Goal: Obtain resource: Download file/media

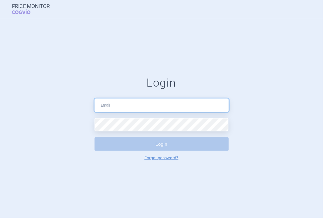
click at [135, 103] on input "text" at bounding box center [162, 104] width 134 height 13
type input "[PERSON_NAME][EMAIL_ADDRESS][DOMAIN_NAME]"
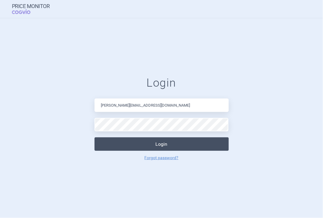
click at [151, 143] on button "Login" at bounding box center [162, 143] width 134 height 13
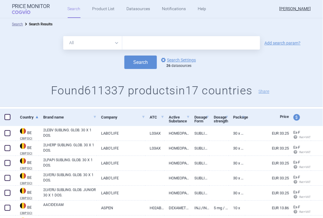
click at [113, 46] on select "All Brand Name ATC Company Active Substance Country Newer than" at bounding box center [92, 42] width 59 height 13
select select "atc"
click at [63, 38] on select "All Brand Name ATC Company Active Substance Country Newer than" at bounding box center [92, 42] width 59 height 13
click at [130, 46] on input "text" at bounding box center [191, 42] width 138 height 13
type input "C03BA11"
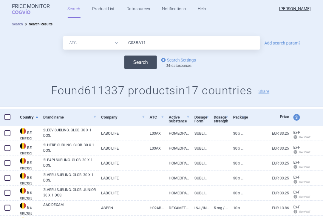
click at [144, 66] on button "Search" at bounding box center [140, 61] width 33 height 13
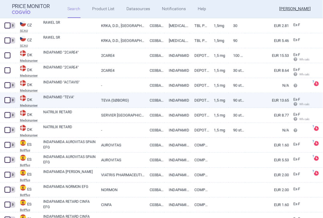
scroll to position [358, 0]
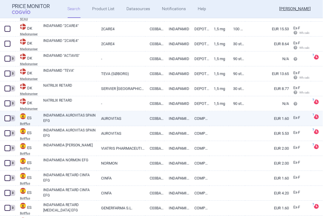
click at [64, 116] on link "INDAPAMIDA AUROVITAS SPAIN EFG" at bounding box center [69, 117] width 53 height 11
select select "EUR"
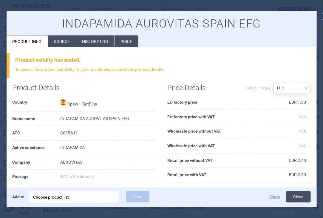
click at [304, 195] on button "Close" at bounding box center [298, 196] width 24 height 11
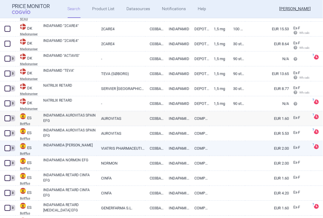
click at [53, 148] on link "INDAPAMIDA [PERSON_NAME]" at bounding box center [69, 147] width 53 height 11
select select "EUR"
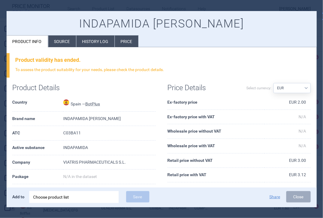
click at [53, 148] on th "Active substance" at bounding box center [38, 148] width 51 height 15
click at [61, 41] on li "Source" at bounding box center [62, 42] width 28 height 12
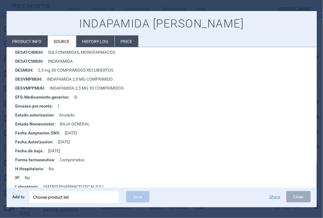
scroll to position [179, 0]
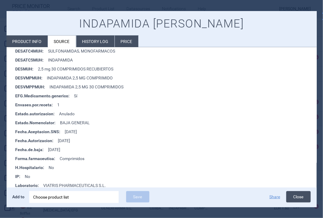
click at [304, 191] on button "Close" at bounding box center [298, 196] width 24 height 11
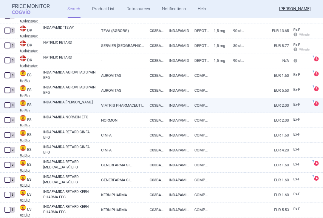
scroll to position [418, 0]
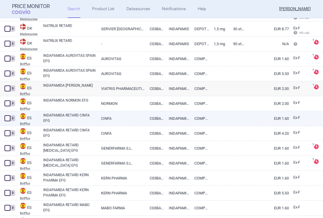
click at [54, 112] on link "INDAPAMIDA RETARD CINFA EFG" at bounding box center [69, 117] width 53 height 11
select select "EUR"
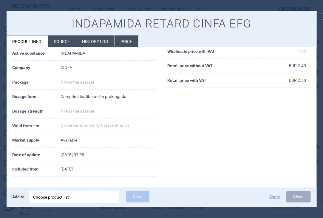
scroll to position [70, 0]
click at [54, 41] on li "Source" at bounding box center [62, 42] width 28 height 12
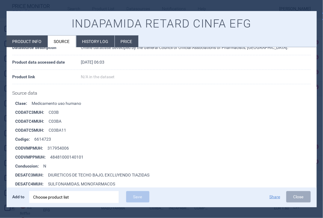
scroll to position [89, 0]
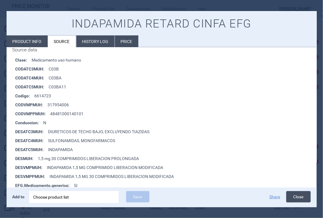
click at [301, 196] on button "Close" at bounding box center [298, 196] width 24 height 11
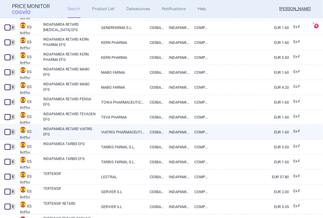
scroll to position [567, 0]
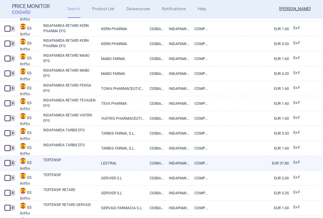
click at [60, 159] on link "TERTENSIF" at bounding box center [69, 162] width 53 height 11
select select "EUR"
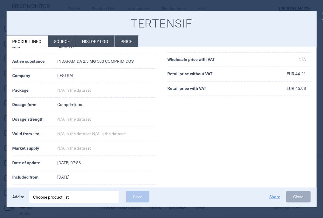
scroll to position [70, 0]
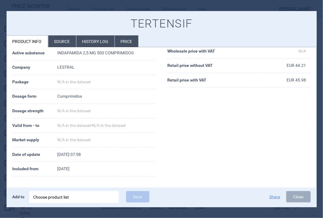
click at [64, 43] on li "Source" at bounding box center [62, 42] width 28 height 12
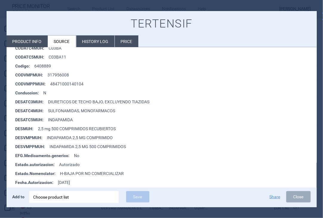
scroll to position [149, 0]
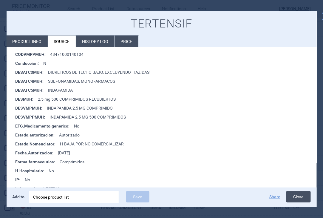
click at [298, 197] on button "Close" at bounding box center [298, 196] width 24 height 11
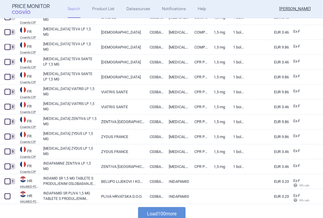
scroll to position [1419, 0]
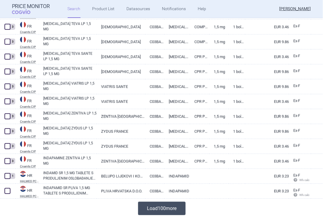
click at [172, 208] on button "Load 100 more" at bounding box center [161, 208] width 47 height 13
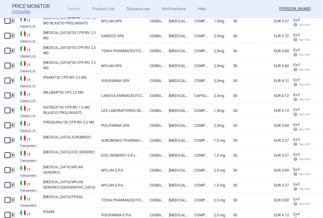
scroll to position [2433, 0]
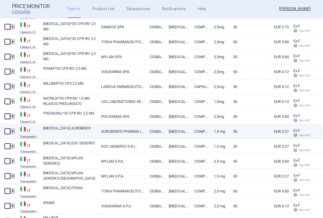
click at [66, 127] on link "[MEDICAL_DATA] AUROBINDO" at bounding box center [69, 131] width 53 height 11
select select "EUR"
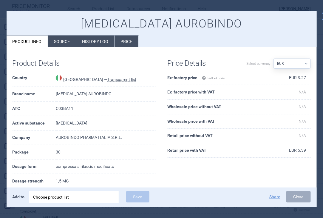
click at [66, 42] on li "Source" at bounding box center [62, 42] width 28 height 12
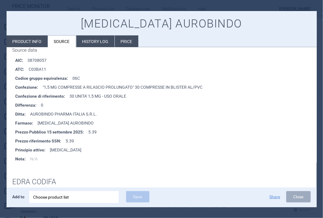
scroll to position [89, 0]
click at [303, 199] on button "Close" at bounding box center [298, 196] width 24 height 11
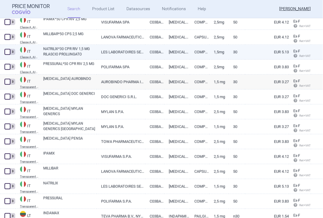
scroll to position [2493, 0]
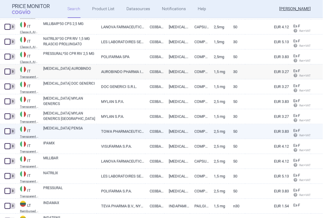
click at [66, 126] on link "[MEDICAL_DATA] PENSA" at bounding box center [69, 131] width 53 height 11
select select "EUR"
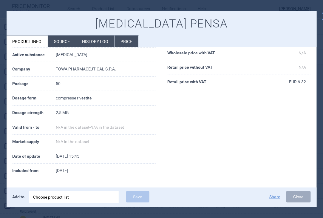
scroll to position [70, 0]
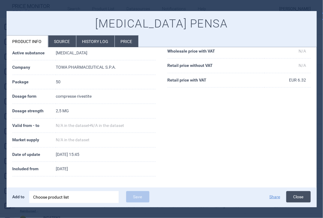
click at [298, 193] on button "Close" at bounding box center [298, 196] width 24 height 11
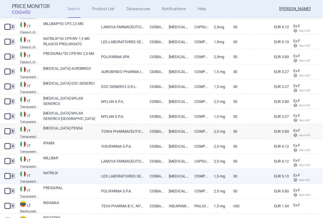
click at [58, 172] on link "NATRILIX" at bounding box center [69, 175] width 53 height 11
select select "EUR"
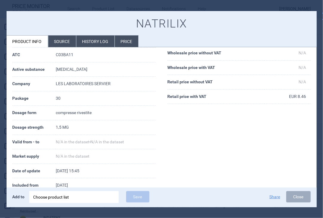
scroll to position [60, 0]
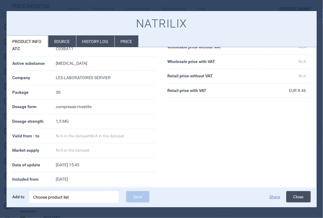
click at [297, 195] on button "Close" at bounding box center [298, 196] width 24 height 11
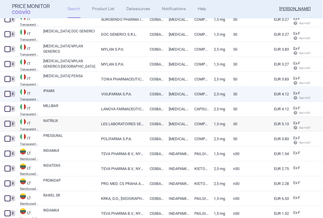
scroll to position [2552, 0]
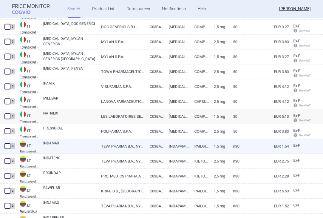
click at [52, 143] on link "INDAMAX" at bounding box center [69, 146] width 53 height 11
select select "EUR"
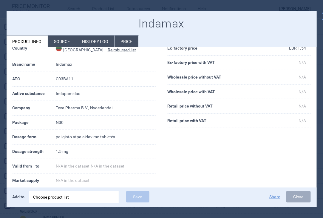
scroll to position [60, 0]
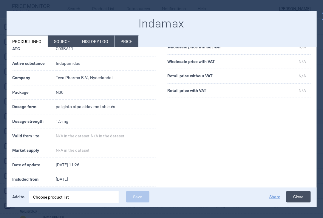
click at [297, 195] on button "Close" at bounding box center [298, 196] width 24 height 11
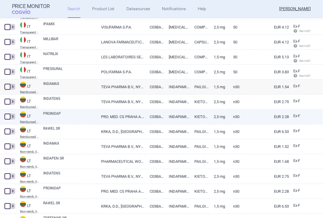
scroll to position [2642, 0]
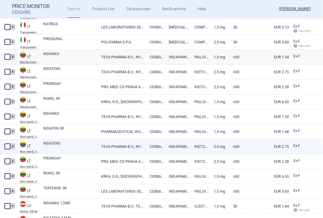
click at [111, 145] on link "TEVA PHARMA B.V., NYDERLANDAI" at bounding box center [121, 146] width 49 height 15
select select "EUR"
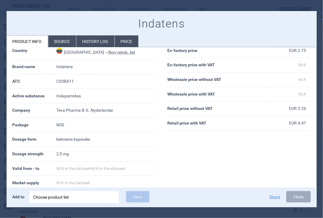
scroll to position [60, 0]
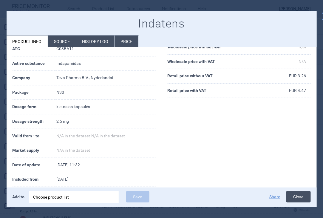
click at [292, 196] on button "Close" at bounding box center [298, 196] width 24 height 11
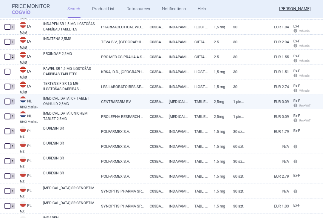
scroll to position [2910, 0]
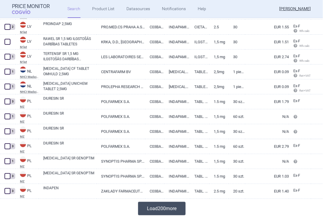
click at [166, 209] on button "Load 200 more" at bounding box center [161, 208] width 47 height 13
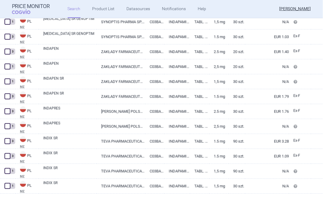
scroll to position [3059, 0]
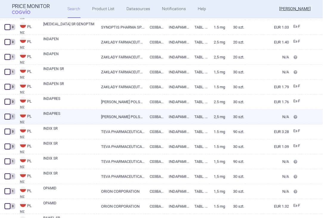
click at [47, 112] on link "INDAPRES" at bounding box center [69, 116] width 53 height 11
select select "EUR"
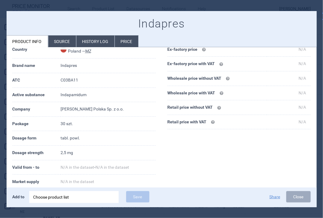
scroll to position [30, 0]
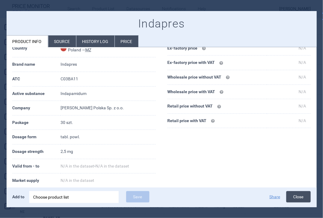
click at [289, 194] on button "Close" at bounding box center [298, 196] width 24 height 11
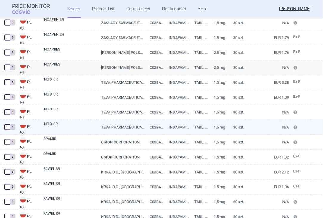
scroll to position [3119, 0]
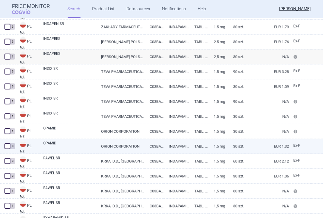
click at [111, 147] on link "ORION CORPORATION" at bounding box center [121, 146] width 49 height 15
select select "EUR"
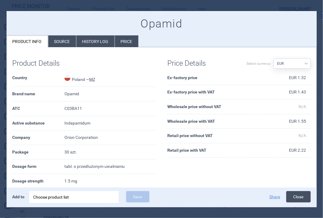
click at [294, 199] on button "Close" at bounding box center [298, 196] width 24 height 11
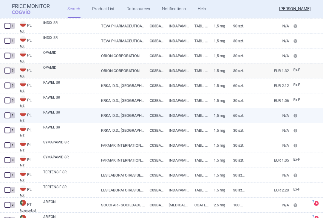
scroll to position [3209, 0]
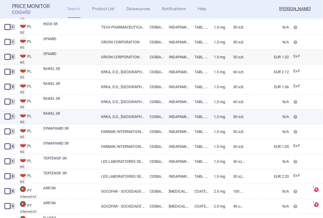
click at [53, 112] on link "RAWEL SR" at bounding box center [69, 116] width 53 height 11
select select "EUR"
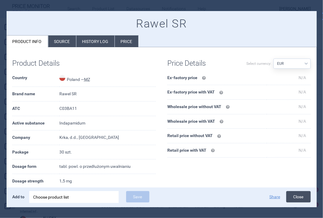
click at [303, 195] on button "Close" at bounding box center [298, 196] width 24 height 11
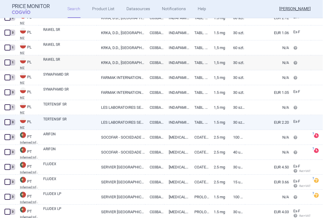
scroll to position [3268, 0]
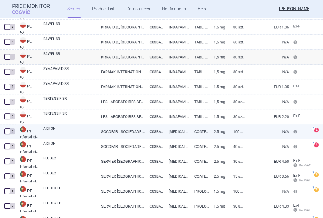
click at [51, 130] on link "ARIFON" at bounding box center [69, 131] width 53 height 11
select select "EUR"
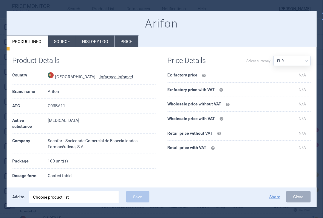
scroll to position [60, 0]
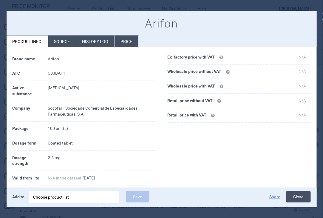
click at [302, 198] on button "Close" at bounding box center [298, 196] width 24 height 11
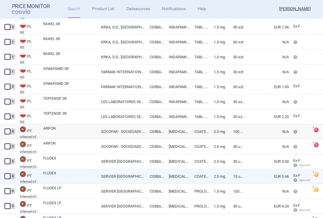
click at [59, 173] on link "FLUDEX" at bounding box center [69, 175] width 53 height 11
select select "EUR"
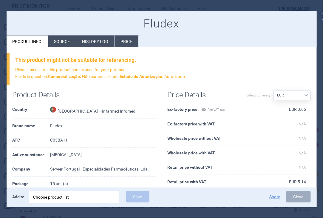
scroll to position [60, 0]
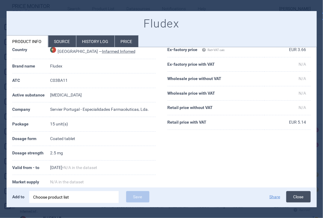
click at [297, 194] on button "Close" at bounding box center [298, 196] width 24 height 11
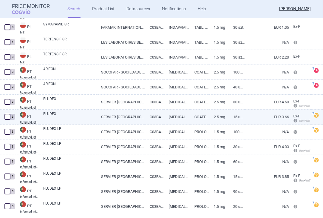
scroll to position [3328, 0]
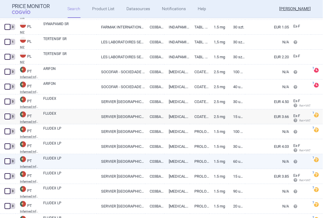
click at [65, 159] on link "FLUDEX LP" at bounding box center [69, 160] width 53 height 11
select select "EUR"
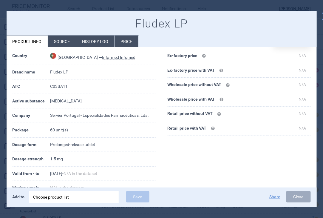
scroll to position [60, 0]
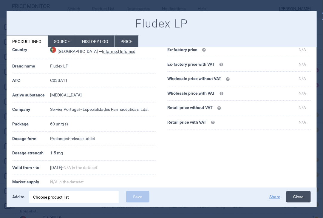
click at [298, 193] on button "Close" at bounding box center [298, 196] width 24 height 11
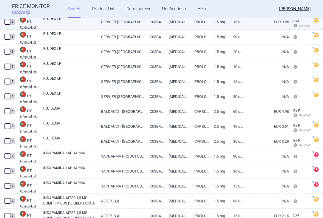
scroll to position [3507, 0]
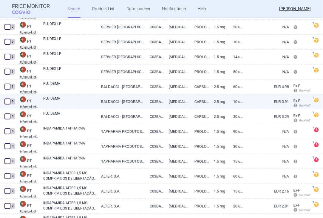
click at [63, 98] on link "FLUIDEMA" at bounding box center [69, 101] width 53 height 11
select select "EUR"
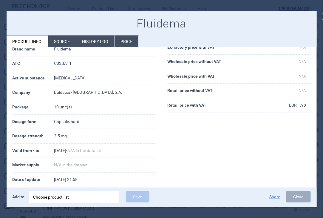
scroll to position [89, 0]
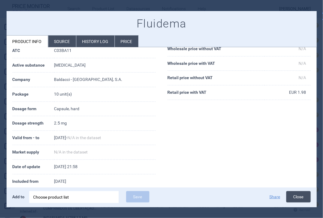
click at [290, 192] on button "Close" at bounding box center [298, 196] width 24 height 11
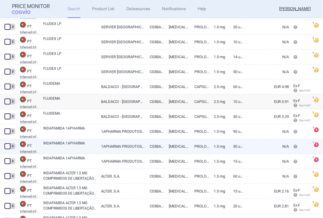
click at [74, 143] on link "INDAPAMIDA 1APHARMA" at bounding box center [69, 146] width 53 height 11
select select "EUR"
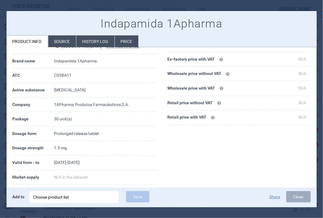
scroll to position [89, 0]
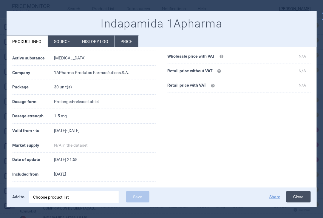
click at [294, 195] on button "Close" at bounding box center [298, 196] width 24 height 11
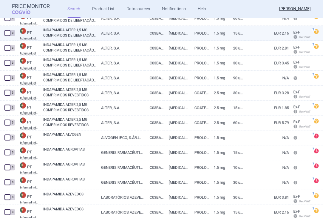
scroll to position [3686, 0]
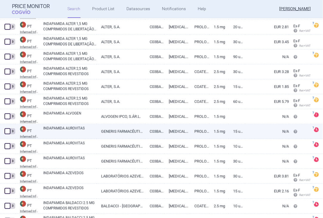
click at [77, 127] on link "INDAPAMIDA AUROVITAS" at bounding box center [69, 131] width 53 height 11
select select "EUR"
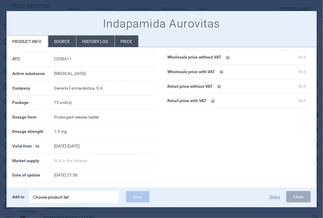
scroll to position [89, 0]
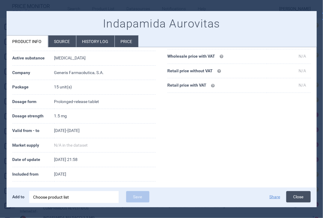
click at [293, 197] on button "Close" at bounding box center [298, 196] width 24 height 11
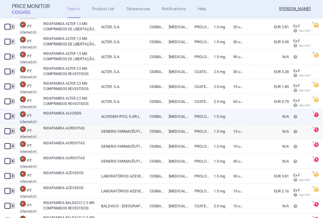
click at [66, 115] on link "INDAPAMIDA ALVOGEN" at bounding box center [69, 116] width 53 height 11
select select "EUR"
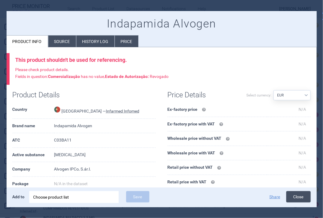
click at [303, 197] on button "Close" at bounding box center [298, 196] width 24 height 11
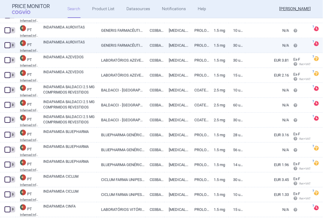
scroll to position [3805, 0]
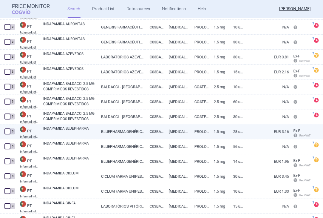
click at [75, 127] on link "INDAPAMIDA BLUEPHARMA" at bounding box center [69, 131] width 53 height 11
select select "EUR"
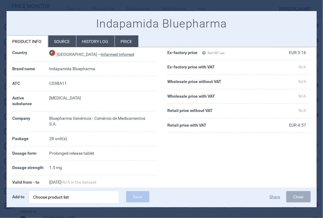
scroll to position [82, 0]
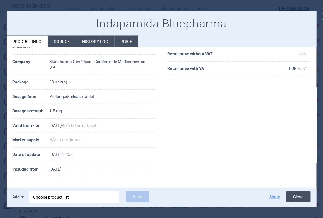
click at [293, 196] on button "Close" at bounding box center [298, 196] width 24 height 11
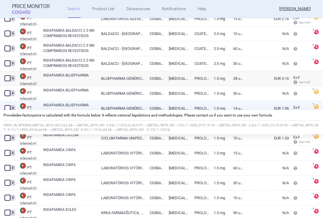
scroll to position [3865, 0]
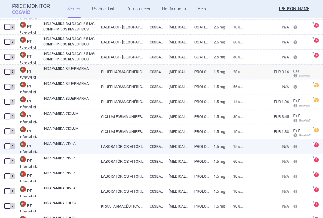
click at [83, 145] on link "INDAPAMIDA CINFA" at bounding box center [69, 146] width 53 height 11
select select "EUR"
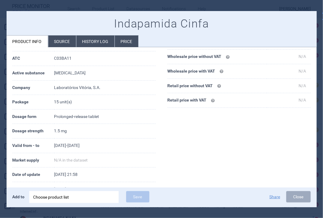
scroll to position [89, 0]
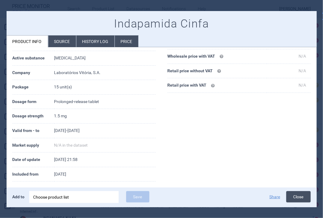
click at [303, 199] on button "Close" at bounding box center [298, 196] width 24 height 11
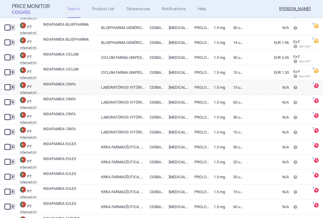
scroll to position [3925, 0]
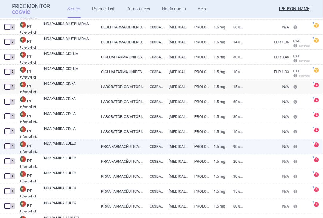
click at [61, 144] on link "INDAPAMIDA EULEX" at bounding box center [69, 146] width 53 height 11
select select "EUR"
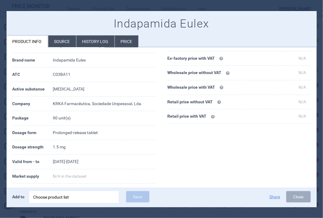
scroll to position [60, 0]
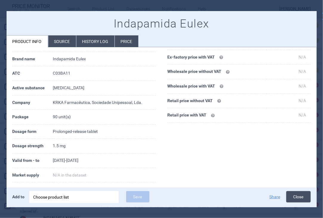
click at [301, 197] on button "Close" at bounding box center [298, 196] width 24 height 11
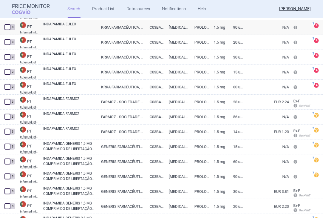
scroll to position [4044, 0]
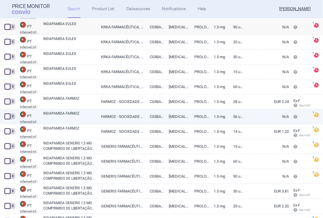
click at [74, 113] on link "INDAPAMIDA FARMOZ" at bounding box center [69, 116] width 53 height 11
select select "EUR"
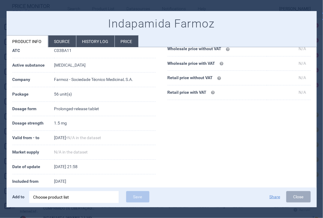
scroll to position [102, 0]
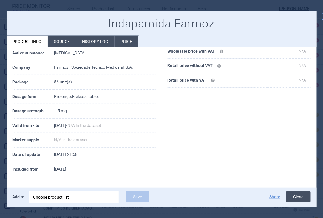
click at [295, 193] on button "Close" at bounding box center [298, 196] width 24 height 11
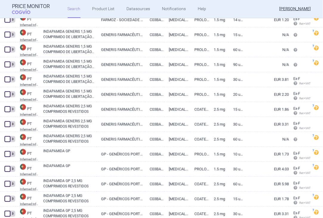
scroll to position [4163, 0]
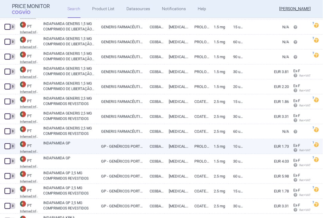
click at [68, 144] on link "INDAPAMIDA GP" at bounding box center [69, 146] width 53 height 11
select select "EUR"
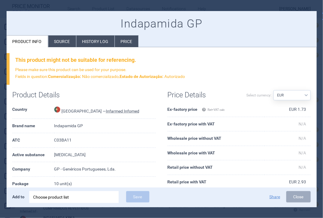
scroll to position [60, 0]
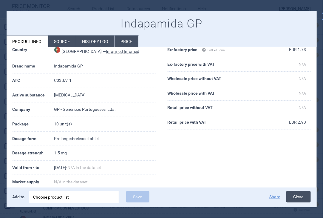
click at [294, 197] on button "Close" at bounding box center [298, 196] width 24 height 11
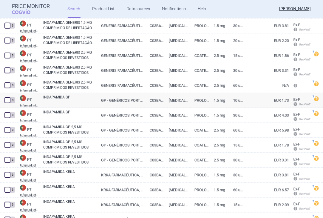
scroll to position [4223, 0]
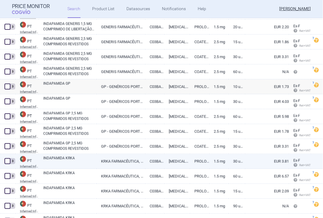
click at [70, 158] on link "INDAPAMIDA KRKA" at bounding box center [69, 160] width 53 height 11
select select "EUR"
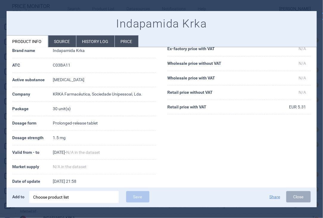
scroll to position [60, 0]
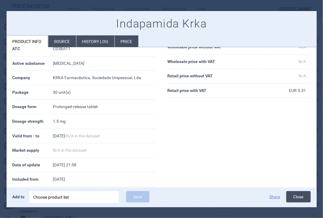
click at [294, 194] on button "Close" at bounding box center [298, 196] width 24 height 11
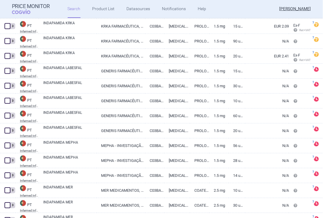
scroll to position [4402, 0]
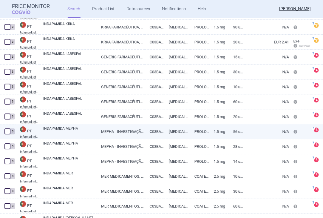
click at [65, 127] on link "INDAPAMIDA MEPHA" at bounding box center [69, 131] width 53 height 11
select select "EUR"
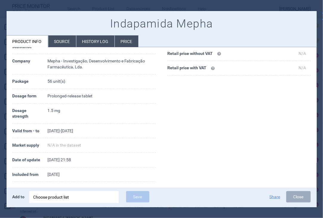
scroll to position [112, 0]
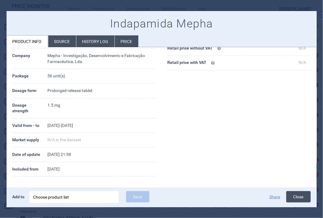
click at [300, 201] on button "Close" at bounding box center [298, 196] width 24 height 11
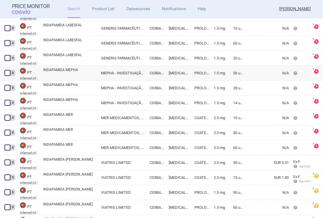
scroll to position [4462, 0]
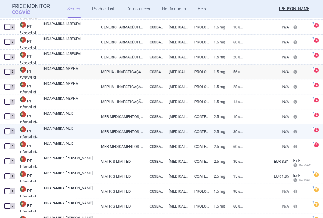
click at [64, 128] on link "INDAPAMIDA MER" at bounding box center [69, 131] width 53 height 11
select select "EUR"
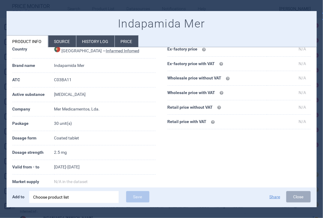
scroll to position [89, 0]
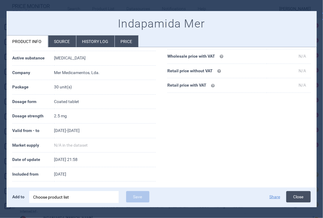
click at [293, 195] on button "Close" at bounding box center [298, 196] width 24 height 11
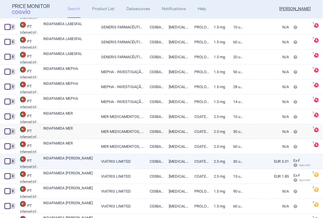
click at [81, 162] on link "INDAPAMIDA [PERSON_NAME]" at bounding box center [69, 160] width 53 height 11
select select "EUR"
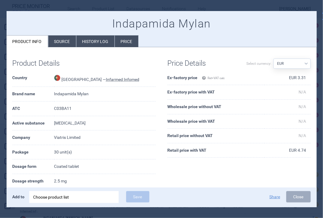
scroll to position [60, 0]
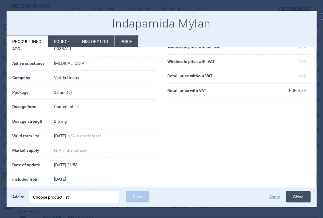
click at [294, 196] on button "Close" at bounding box center [298, 196] width 24 height 11
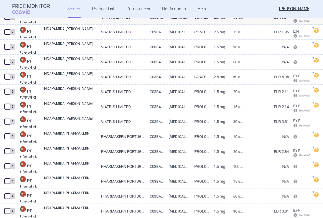
scroll to position [4611, 0]
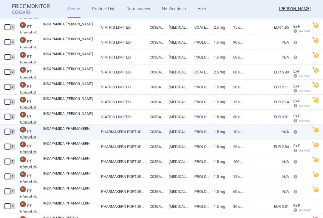
click at [71, 129] on link "INDAPAMIDA PHARMAKERN" at bounding box center [69, 131] width 53 height 11
select select "EUR"
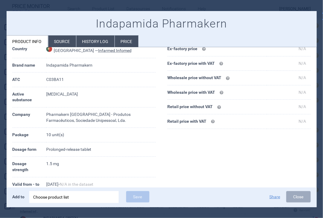
scroll to position [60, 0]
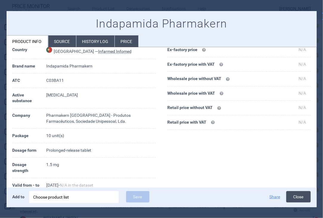
click at [293, 193] on button "Close" at bounding box center [298, 196] width 24 height 11
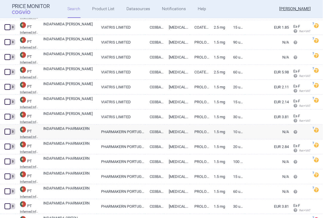
scroll to position [4671, 0]
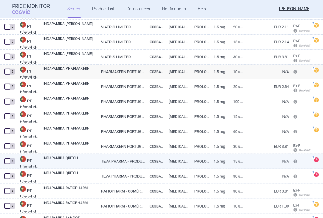
click at [62, 160] on link "INDAPAMIDA QRITOU" at bounding box center [69, 160] width 53 height 11
select select "EUR"
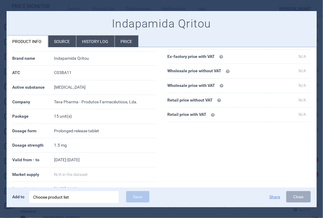
scroll to position [35, 0]
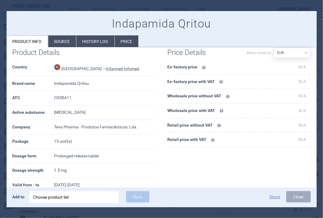
click at [66, 44] on li "Source" at bounding box center [62, 42] width 28 height 12
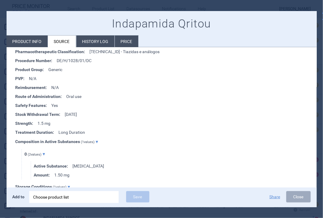
scroll to position [298, 0]
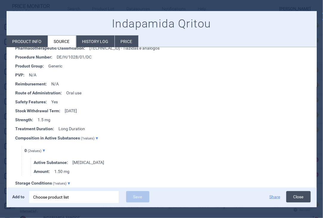
click at [301, 200] on button "Close" at bounding box center [298, 196] width 24 height 11
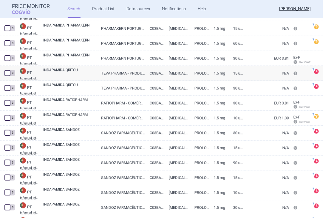
scroll to position [4760, 0]
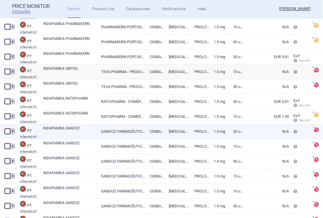
click at [119, 129] on link "SANDOZ FARMACÊUTICA, LDA." at bounding box center [121, 131] width 49 height 15
select select "EUR"
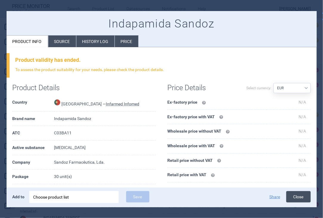
click at [295, 194] on button "Close" at bounding box center [298, 196] width 24 height 11
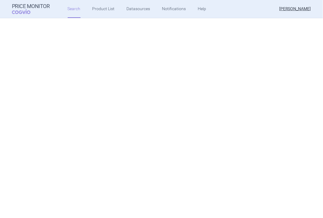
select select "atc"
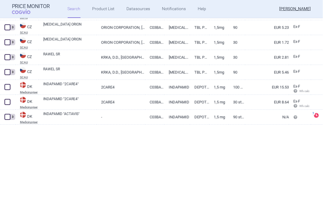
scroll to position [179, 0]
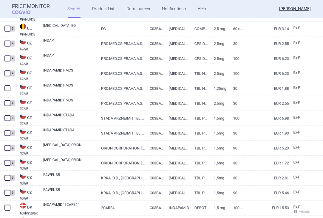
select select "atc"
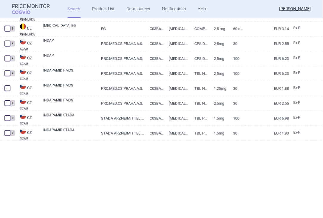
scroll to position [0, 0]
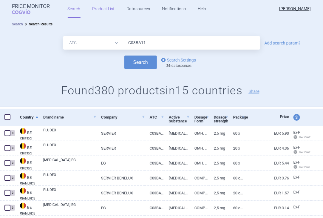
click at [110, 10] on link "Product List" at bounding box center [103, 9] width 22 height 18
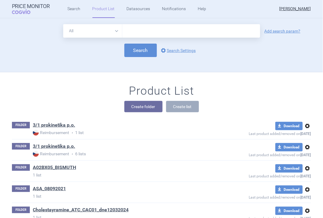
scroll to position [54, 0]
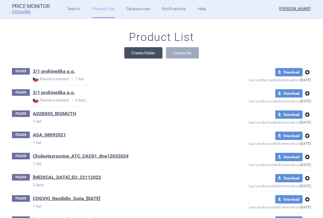
click at [142, 57] on button "Create folder" at bounding box center [143, 52] width 38 height 11
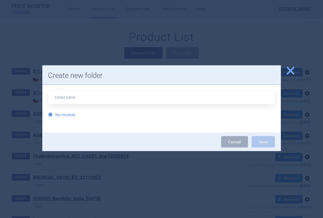
click at [75, 98] on input "text" at bounding box center [161, 97] width 227 height 13
type input "Indap1,25mg-"
click at [252, 136] on button "Save" at bounding box center [263, 141] width 23 height 11
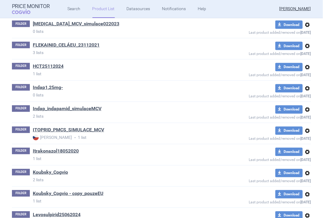
scroll to position [263, 0]
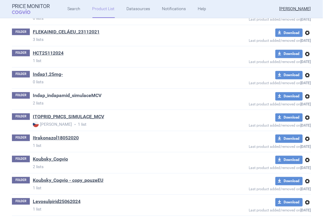
click at [75, 95] on link "Indap_indapamid_simulaceMCV" at bounding box center [67, 95] width 69 height 7
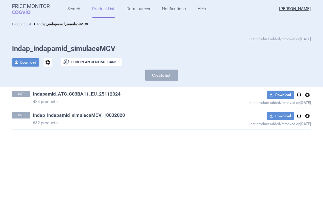
click at [79, 96] on link "Indapamid_ATC_C03BA11_EU_25112024" at bounding box center [77, 94] width 88 height 7
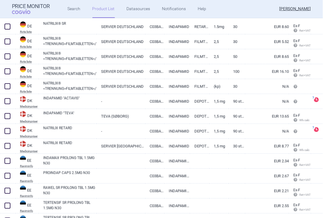
scroll to position [686, 0]
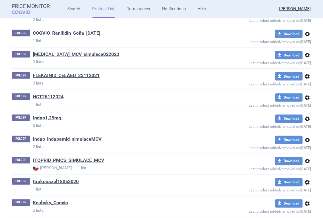
scroll to position [233, 0]
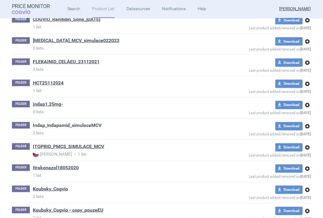
click at [91, 125] on link "Indap_indapamid_simulaceMCV" at bounding box center [67, 125] width 69 height 7
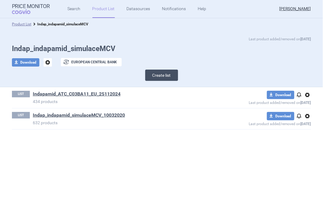
click at [162, 76] on button "Create list" at bounding box center [161, 75] width 33 height 11
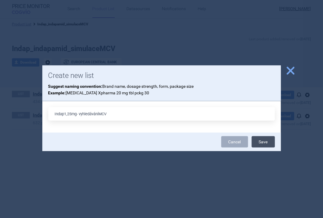
type input "Indap1,25mg- vyhledáváníMCV"
click at [262, 142] on button "Save" at bounding box center [263, 141] width 23 height 11
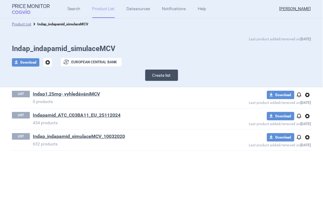
click at [147, 77] on button "Create list" at bounding box center [161, 75] width 33 height 11
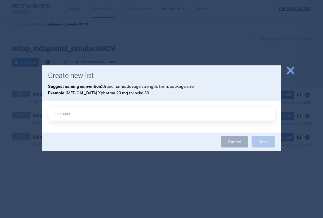
click at [288, 71] on span "close" at bounding box center [290, 70] width 10 height 10
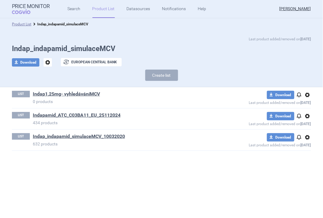
click at [82, 9] on ul "Search Product List Datasources Notifications Help" at bounding box center [130, 9] width 160 height 18
click at [75, 10] on link "Search" at bounding box center [74, 9] width 13 height 18
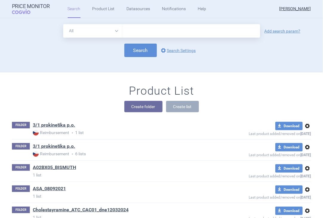
click at [117, 32] on select "All Brand Name ATC Company Active Substance Country Newer than" at bounding box center [92, 30] width 59 height 13
select select "atc"
click at [63, 24] on select "All Brand Name ATC Company Active Substance Country Newer than" at bounding box center [92, 30] width 59 height 13
click at [134, 32] on input "text" at bounding box center [191, 30] width 138 height 13
type input "C03BA11"
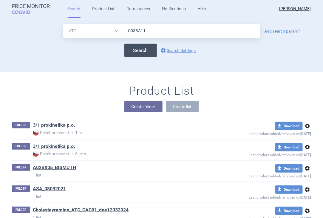
click at [141, 48] on button "Search" at bounding box center [140, 50] width 33 height 13
select select "atc"
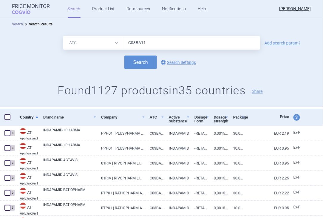
click at [7, 116] on span at bounding box center [7, 117] width 6 height 6
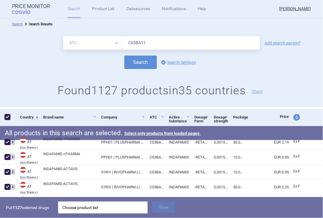
click at [115, 206] on div "Choose product list" at bounding box center [102, 207] width 81 height 12
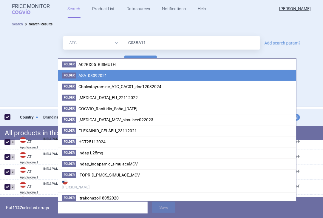
scroll to position [149, 0]
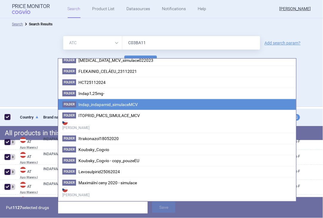
click at [146, 102] on li "Folder Indap_indapamid_simulaceMCV" at bounding box center [177, 104] width 238 height 11
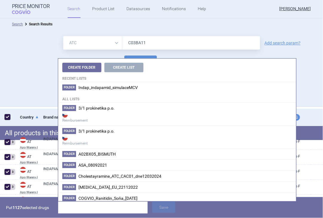
click at [146, 102] on div "Create Folder Create List Recent lists Folder Indap_indapamid_simulaceMCV All l…" at bounding box center [177, 129] width 238 height 143
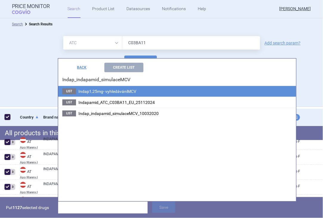
click at [133, 92] on span "Indap1,25mg- vyhledáváníMCV" at bounding box center [107, 91] width 58 height 5
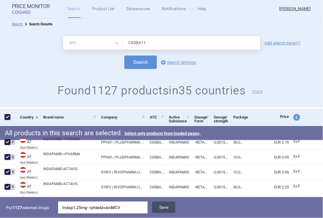
click at [167, 209] on button "Save" at bounding box center [163, 206] width 23 height 11
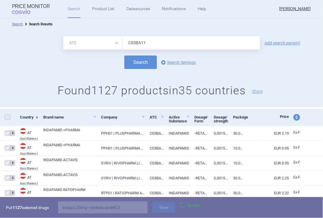
checkbox input "false"
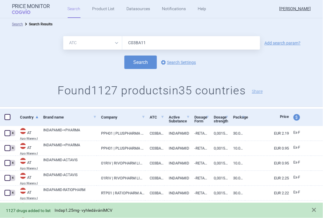
click at [72, 208] on link "Indap1,25mg- vyhledáváníMCV" at bounding box center [84, 210] width 58 height 5
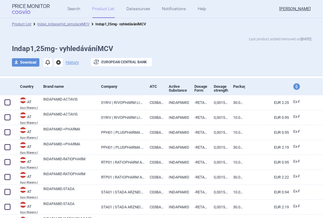
click at [97, 9] on link "Product List" at bounding box center [103, 9] width 22 height 18
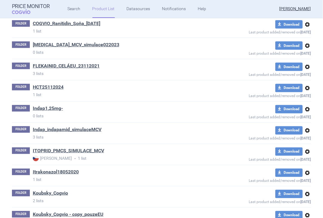
scroll to position [233, 0]
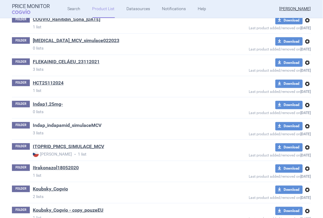
click at [67, 123] on link "Indap_indapamid_simulaceMCV" at bounding box center [67, 125] width 69 height 7
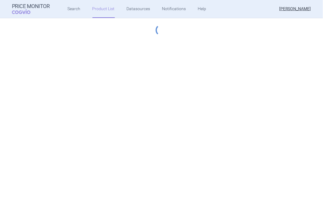
click at [67, 123] on div "Price Monitor COGVIO Search Product List Datasources Notifications Help [PERSON…" at bounding box center [161, 109] width 323 height 218
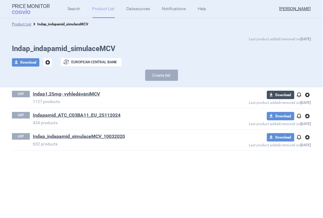
click at [274, 97] on span "download" at bounding box center [271, 95] width 8 height 8
select select "EUR"
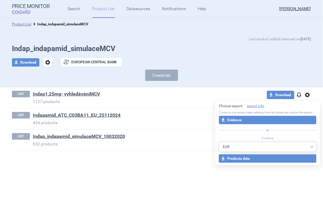
click at [272, 148] on select "AED AUD BGN BHD BOB BRL CAD CHF CNY COP CZK DKK DZD EUR GBP HUF ILS INR ISK JOD…" at bounding box center [268, 147] width 98 height 10
click at [279, 97] on span at bounding box center [281, 98] width 5 height 5
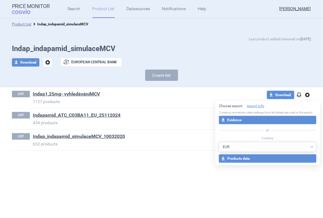
click at [311, 148] on select "AED AUD BGN BHD BOB BRL CAD CHF CNY COP CZK DKK DZD EUR GBP HUF ILS INR ISK JOD…" at bounding box center [268, 147] width 98 height 10
click at [291, 157] on button "download Products data" at bounding box center [268, 158] width 98 height 8
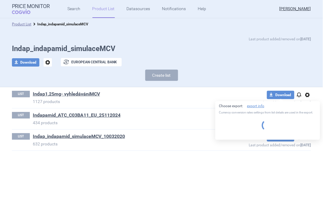
select select "EUR"
